Goal: Task Accomplishment & Management: Use online tool/utility

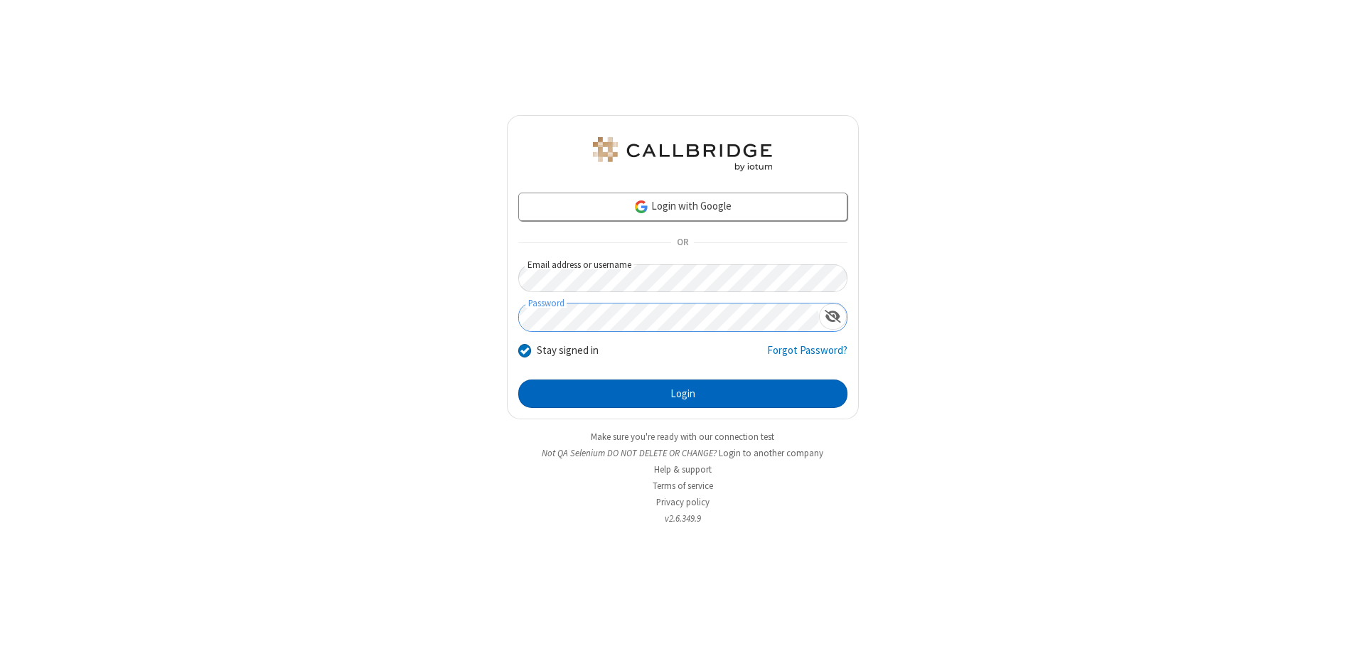
click at [682, 394] on button "Login" at bounding box center [682, 394] width 329 height 28
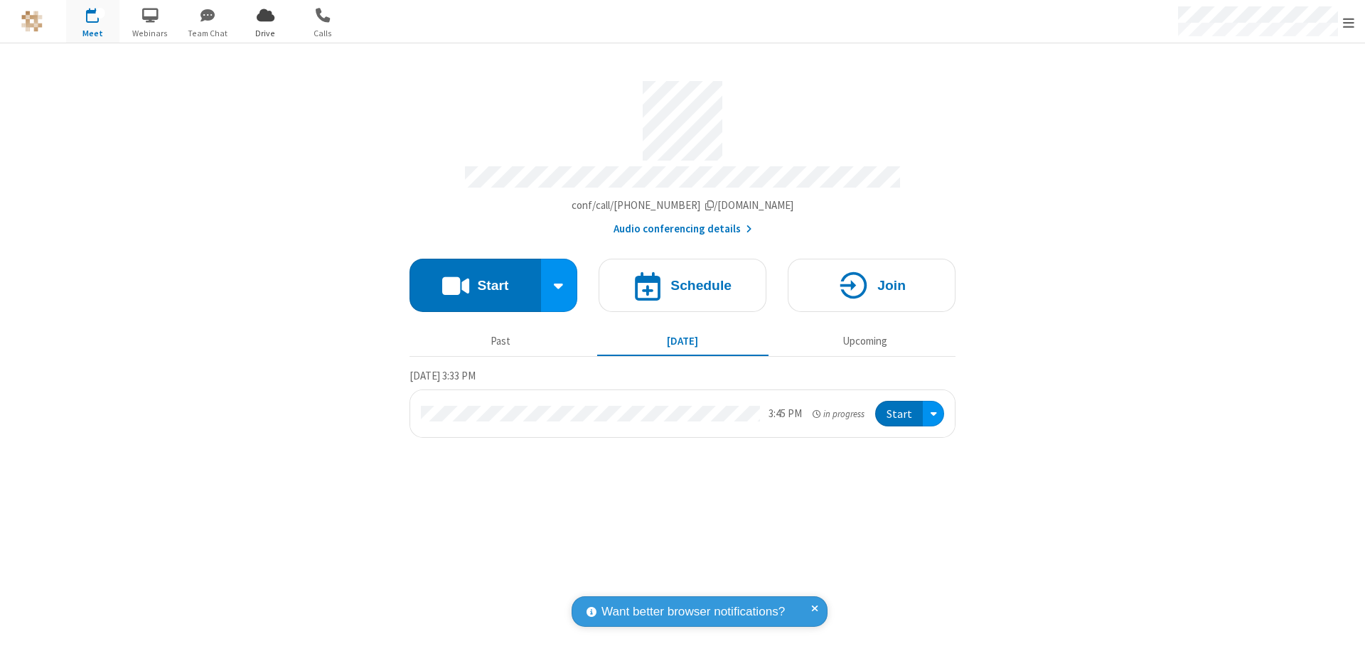
click at [1348, 22] on span "Open menu" at bounding box center [1348, 23] width 11 height 14
click at [265, 33] on span "Drive" at bounding box center [265, 33] width 53 height 13
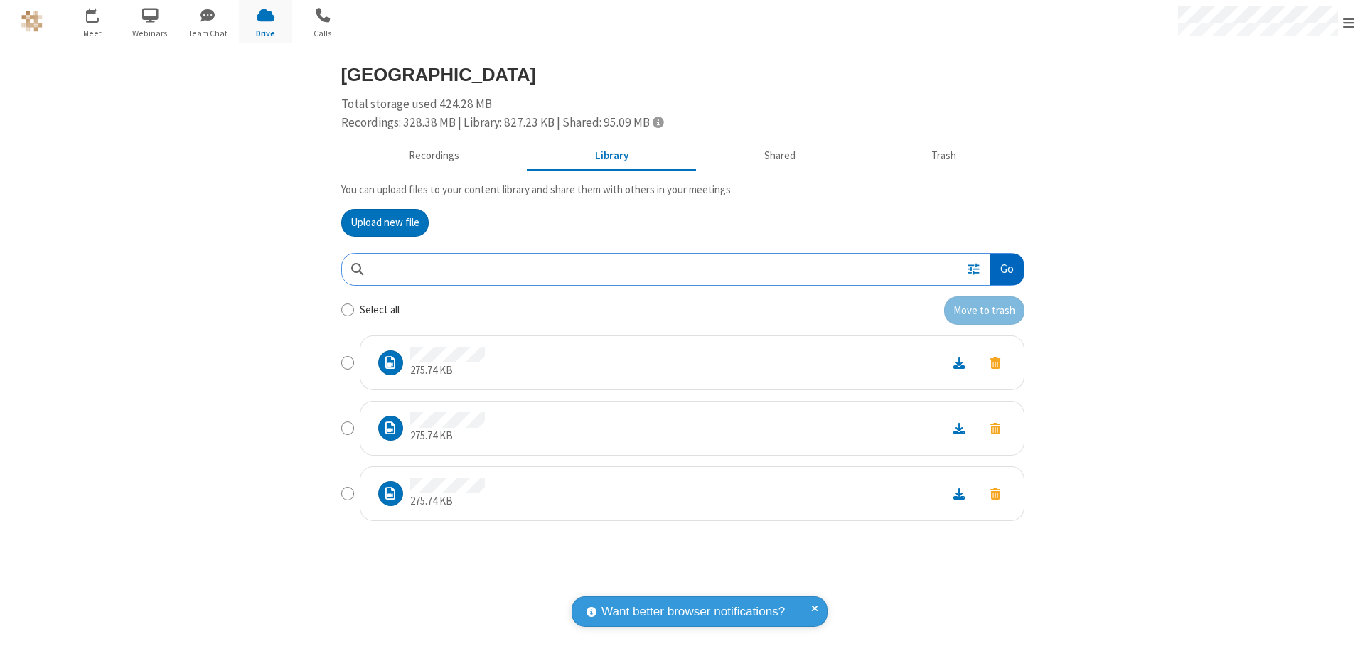
click at [1006, 269] on button "Go" at bounding box center [1006, 270] width 33 height 32
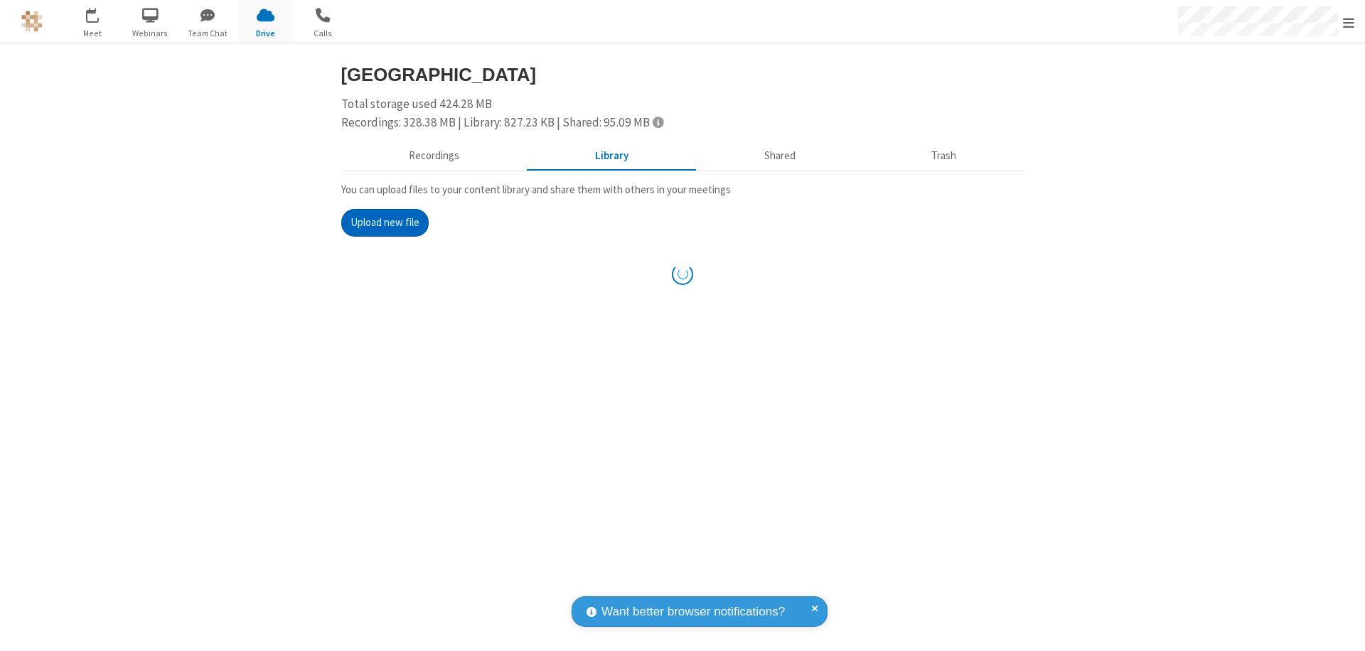
click at [385, 222] on button "Upload new file" at bounding box center [384, 223] width 87 height 28
